Goal: Task Accomplishment & Management: Manage account settings

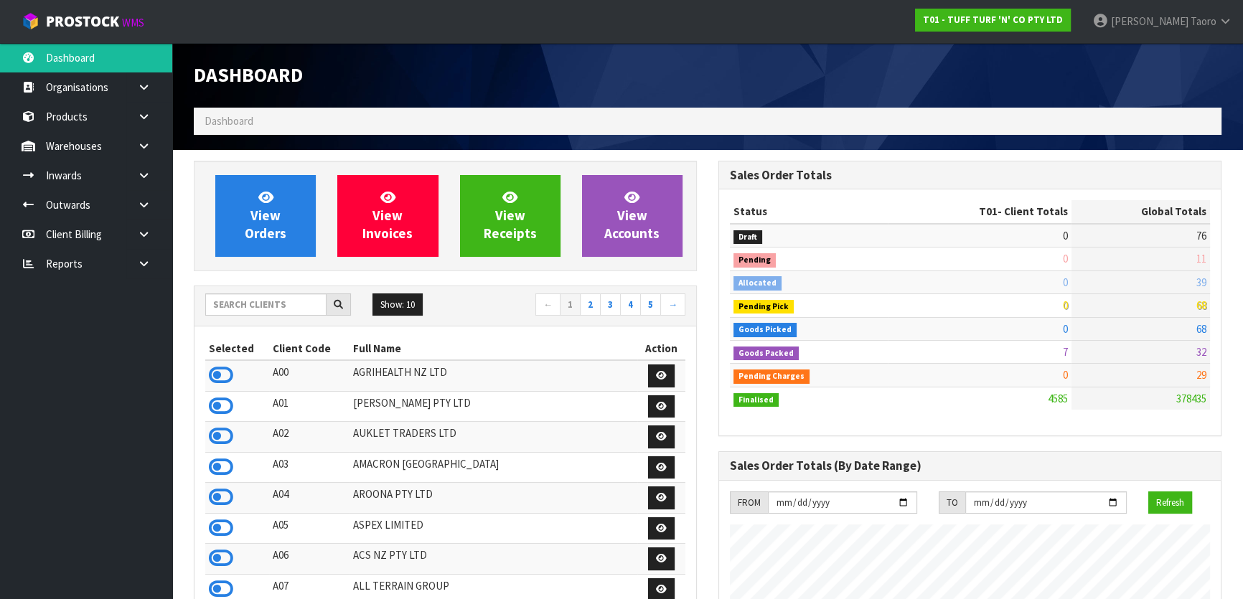
scroll to position [1085, 524]
click at [1220, 19] on icon at bounding box center [1225, 21] width 14 height 11
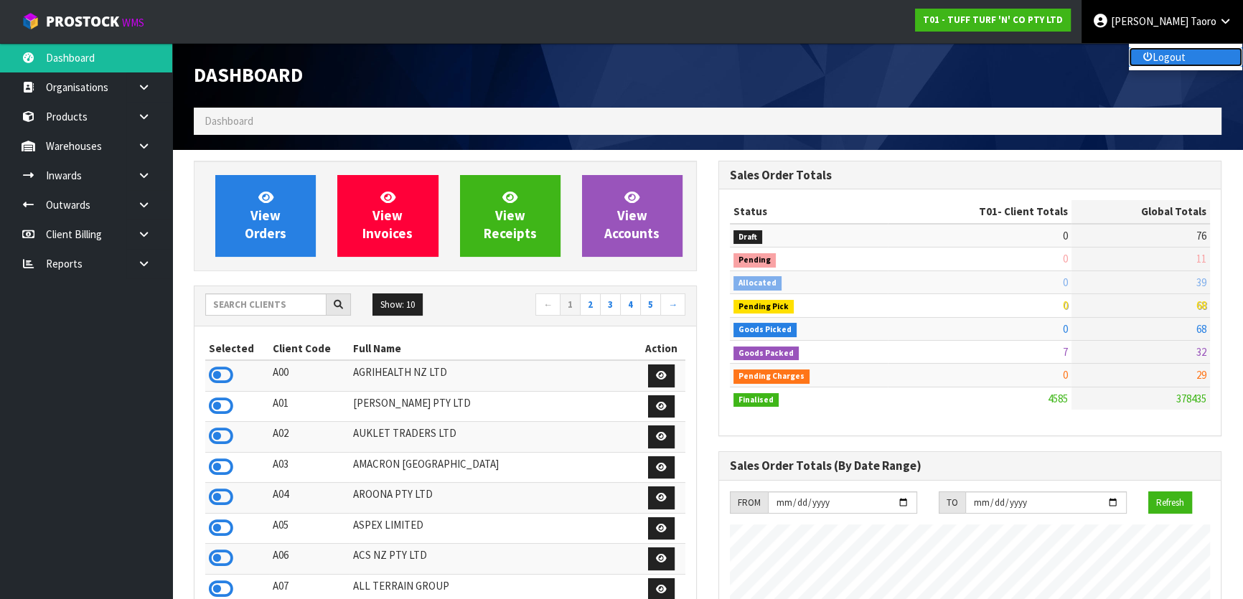
click at [1181, 51] on link "Logout" at bounding box center [1185, 56] width 113 height 19
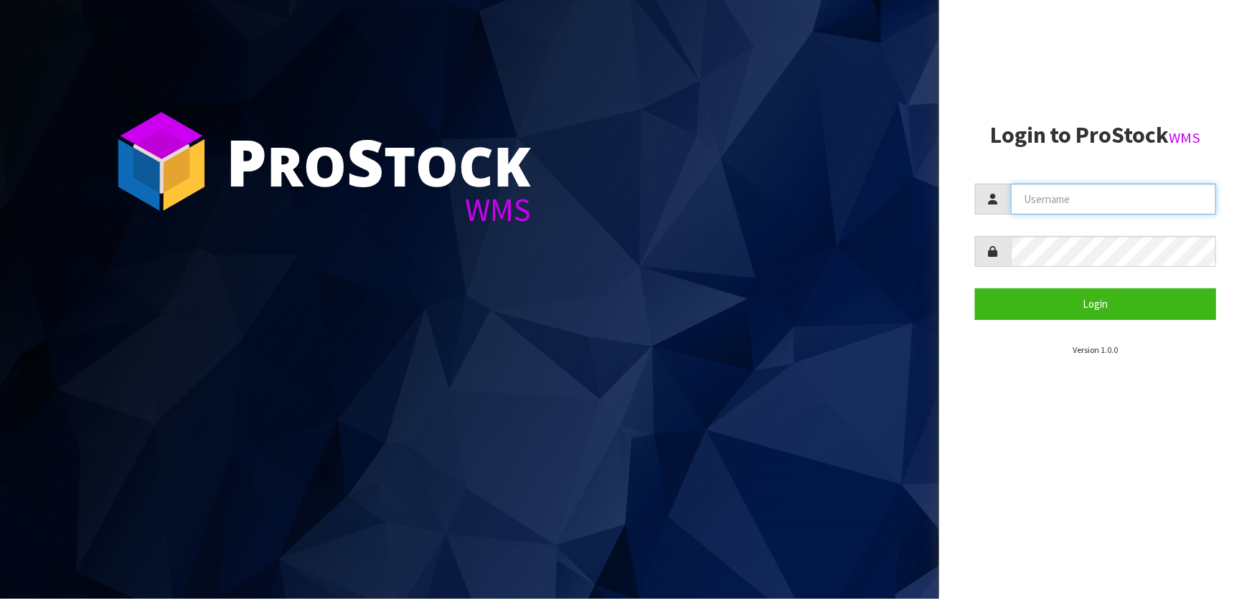
click at [1030, 192] on input "text" at bounding box center [1113, 199] width 205 height 31
type input "[EMAIL_ADDRESS][DOMAIN_NAME]"
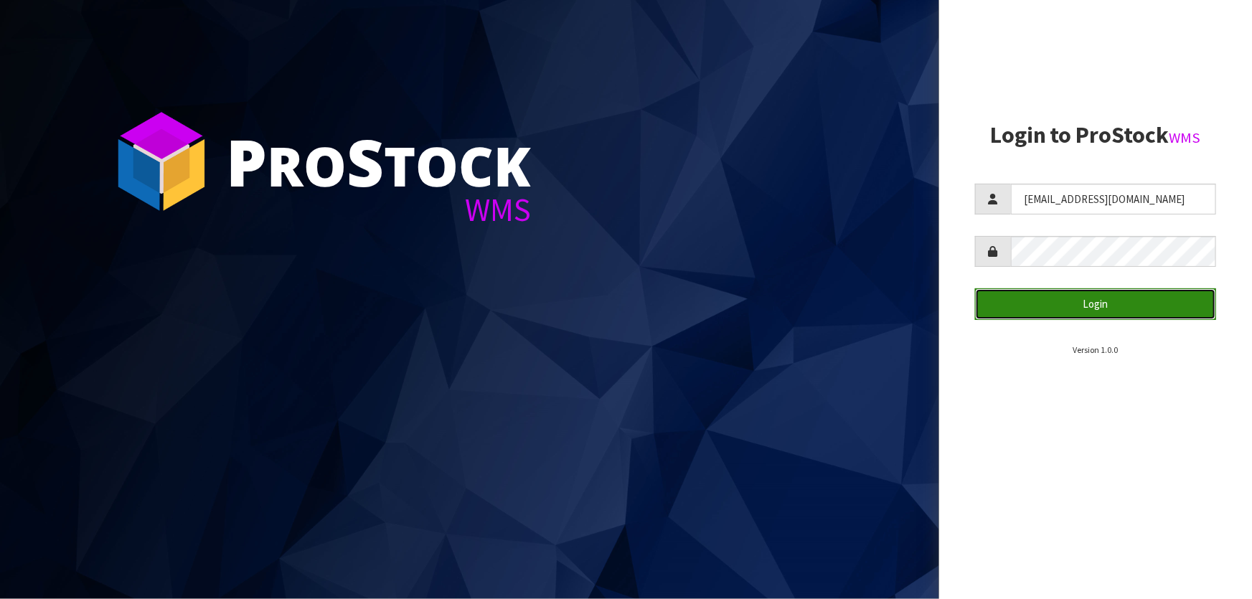
click at [1112, 294] on button "Login" at bounding box center [1095, 303] width 241 height 31
